Goal: Information Seeking & Learning: Learn about a topic

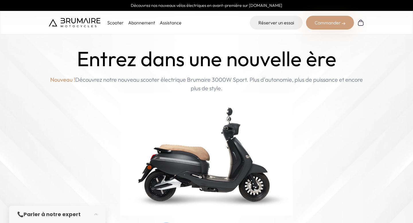
click at [172, 25] on link "Assistance" at bounding box center [171, 23] width 22 height 6
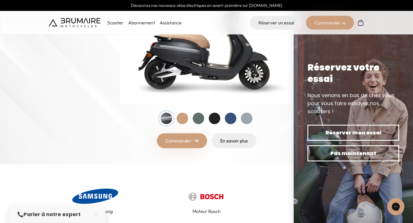
scroll to position [152, 0]
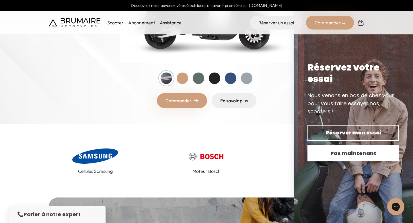
click at [355, 153] on span "Pas maintenant" at bounding box center [354, 153] width 72 height 8
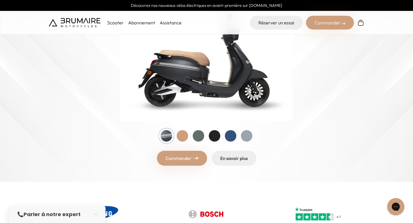
scroll to position [46, 0]
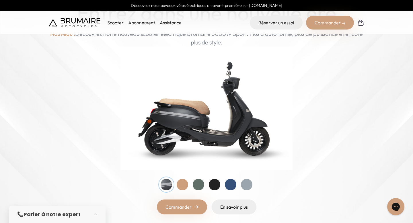
click at [180, 186] on div at bounding box center [182, 184] width 11 height 11
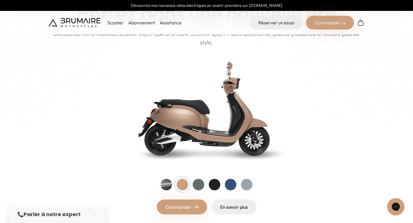
click at [197, 186] on div at bounding box center [198, 184] width 11 height 11
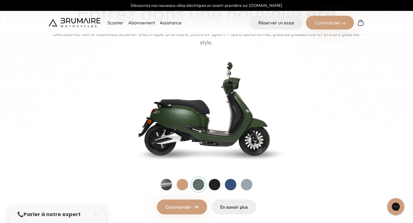
click at [215, 189] on div at bounding box center [214, 184] width 11 height 11
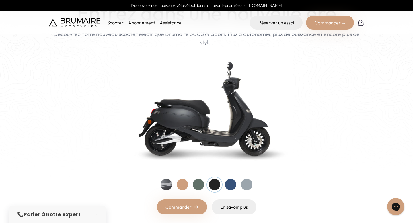
click at [233, 184] on div at bounding box center [230, 184] width 11 height 11
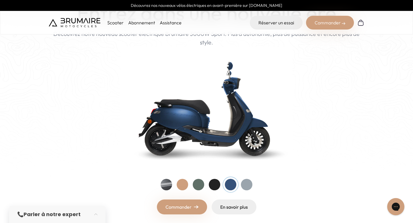
click at [251, 182] on div at bounding box center [246, 184] width 11 height 11
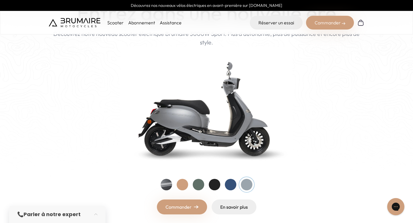
click at [163, 179] on div at bounding box center [207, 184] width 92 height 11
click at [169, 184] on div at bounding box center [166, 184] width 11 height 11
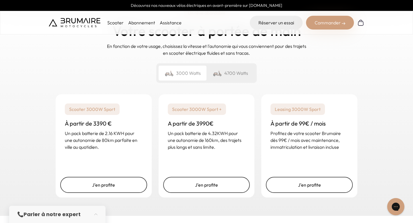
scroll to position [838, 0]
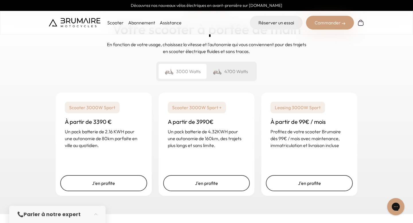
click at [233, 74] on div "4700 Watts" at bounding box center [231, 71] width 48 height 15
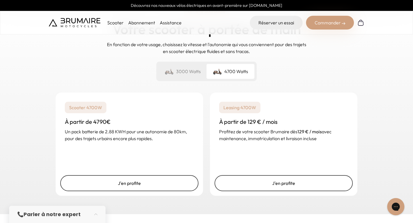
click at [200, 74] on div "3000 Watts" at bounding box center [183, 71] width 48 height 15
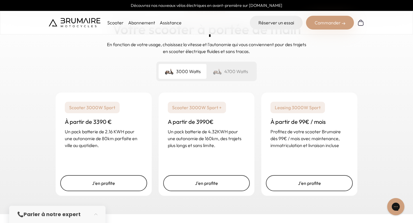
click at [231, 72] on div "4700 Watts" at bounding box center [231, 71] width 48 height 15
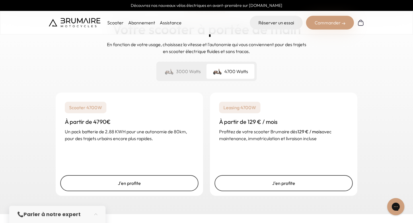
click at [194, 67] on div "3000 Watts" at bounding box center [183, 71] width 48 height 15
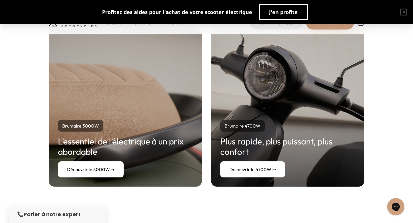
scroll to position [1042, 0]
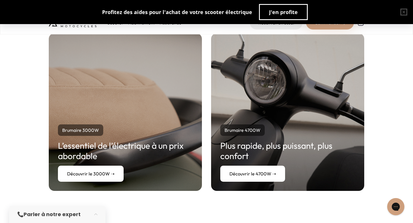
click at [109, 172] on link "Découvrir le 3000W ➝" at bounding box center [91, 174] width 66 height 16
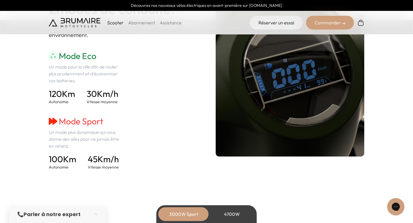
scroll to position [822, 0]
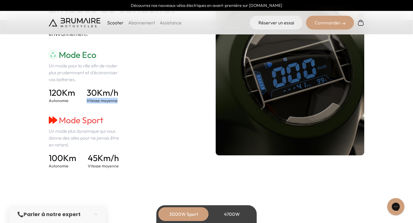
drag, startPoint x: 87, startPoint y: 100, endPoint x: 124, endPoint y: 100, distance: 37.0
click at [124, 100] on div "Mode Eco Un mode pour la ville afin de rouler plus prudemment et d'économiser v…" at bounding box center [123, 109] width 149 height 119
drag, startPoint x: 121, startPoint y: 101, endPoint x: 86, endPoint y: 92, distance: 35.6
click at [86, 92] on div "120 Km Autonomie 30 Km/h Vitesse moyenne" at bounding box center [86, 95] width 74 height 16
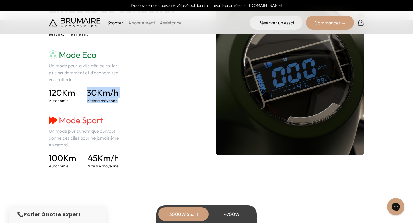
click at [86, 92] on div "120 Km Autonomie 30 Km/h Vitesse moyenne" at bounding box center [86, 95] width 74 height 16
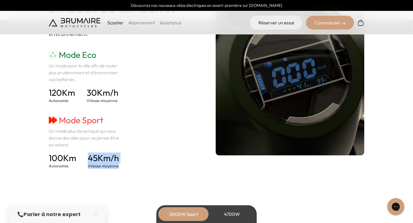
drag, startPoint x: 118, startPoint y: 166, endPoint x: 89, endPoint y: 153, distance: 32.0
click at [89, 153] on div "100 Km Autonomie 45 Km/h Vitesse moyenne" at bounding box center [86, 161] width 74 height 16
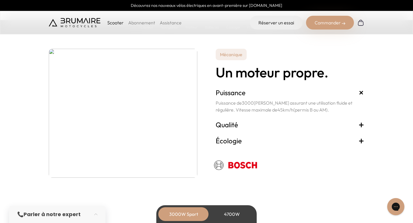
scroll to position [1000, 0]
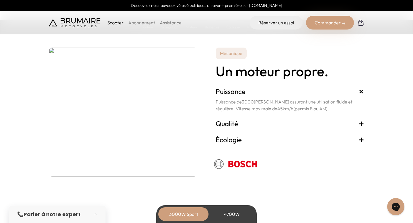
click at [230, 121] on h3 "Qualité +" at bounding box center [290, 123] width 149 height 9
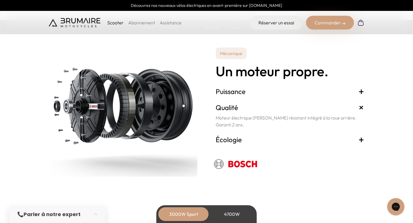
click at [231, 138] on h3 "Écologie +" at bounding box center [290, 139] width 149 height 9
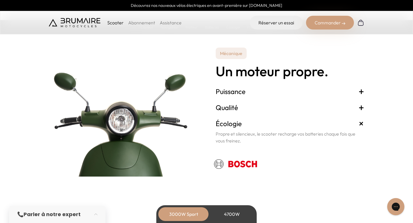
click at [226, 96] on div "Puissance + Puissance de 3000 Watts assurant une utilisation fluide et régulièr…" at bounding box center [290, 91] width 149 height 16
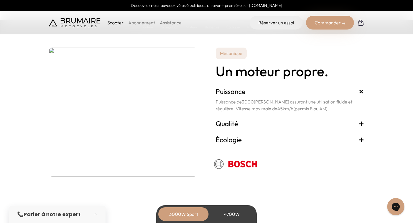
click at [227, 94] on h3 "Puissance +" at bounding box center [290, 91] width 149 height 9
click at [227, 93] on h3 "Puissance +" at bounding box center [290, 91] width 149 height 9
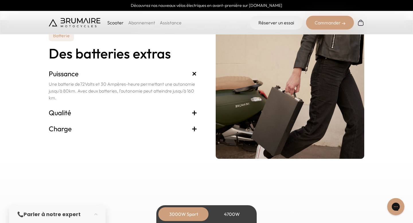
scroll to position [1203, 0]
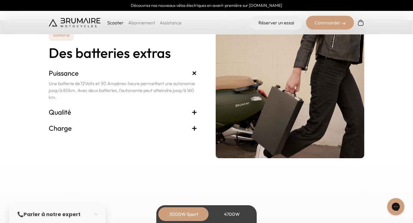
click at [180, 116] on h3 "Qualité +" at bounding box center [123, 112] width 149 height 9
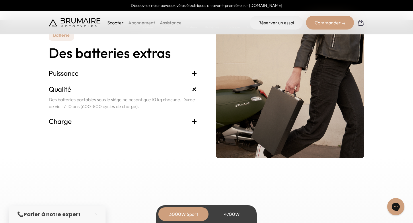
click at [179, 124] on h3 "Charge +" at bounding box center [123, 121] width 149 height 9
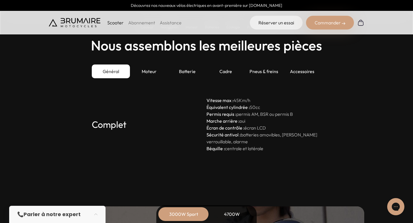
scroll to position [1581, 0]
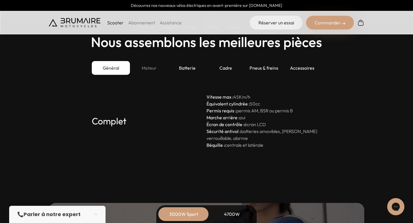
click at [154, 73] on div "Moteur" at bounding box center [149, 68] width 38 height 14
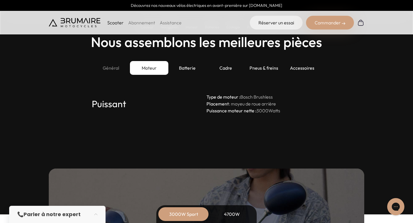
click at [125, 69] on div "Général" at bounding box center [111, 68] width 38 height 14
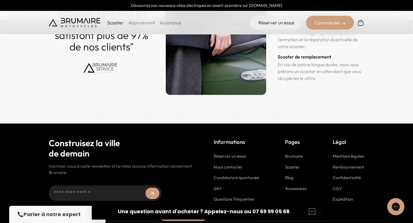
scroll to position [2867, 0]
